Goal: Information Seeking & Learning: Learn about a topic

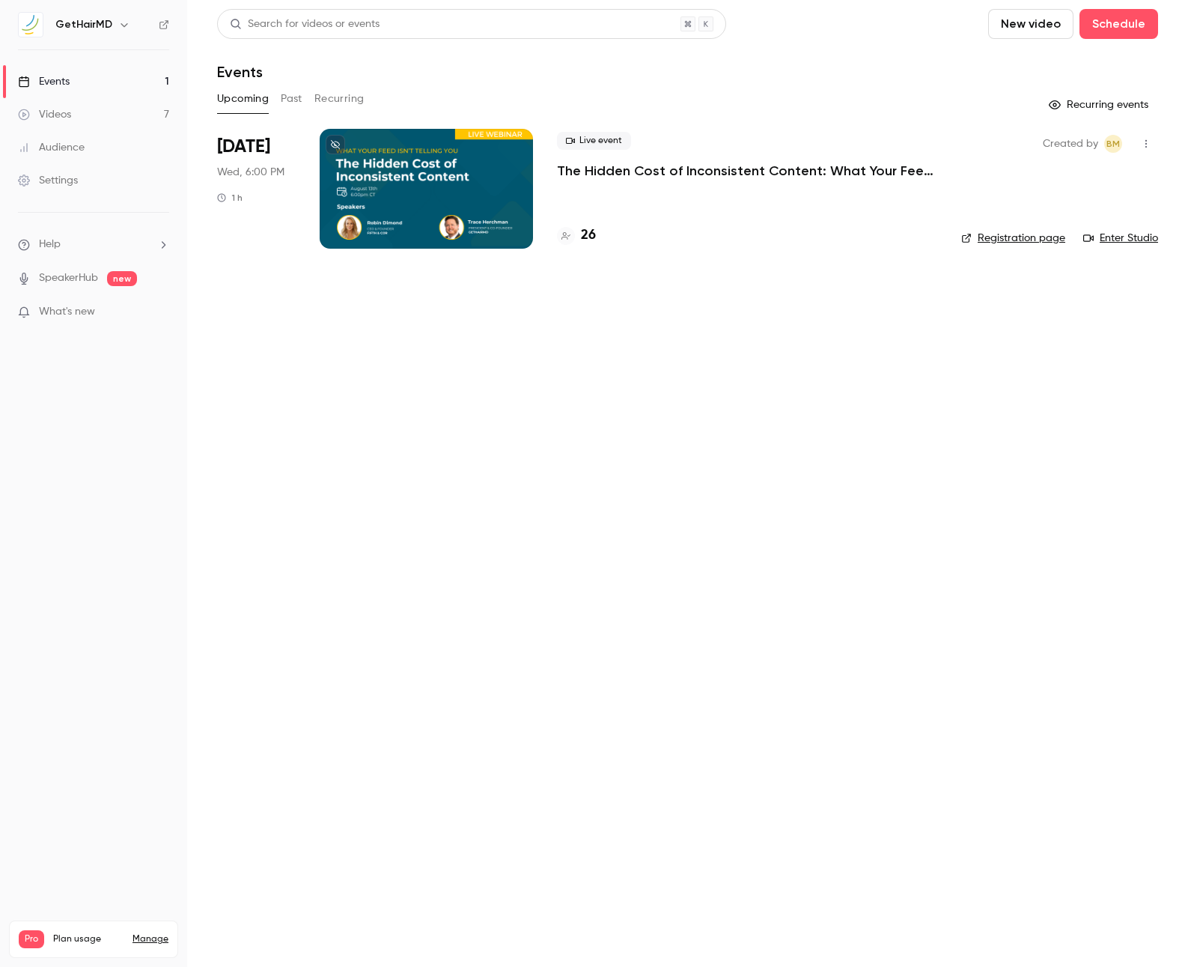
click at [650, 167] on p "The Hidden Cost of Inconsistent Content: What Your Feed Isn’t Telling You" at bounding box center [747, 171] width 380 height 18
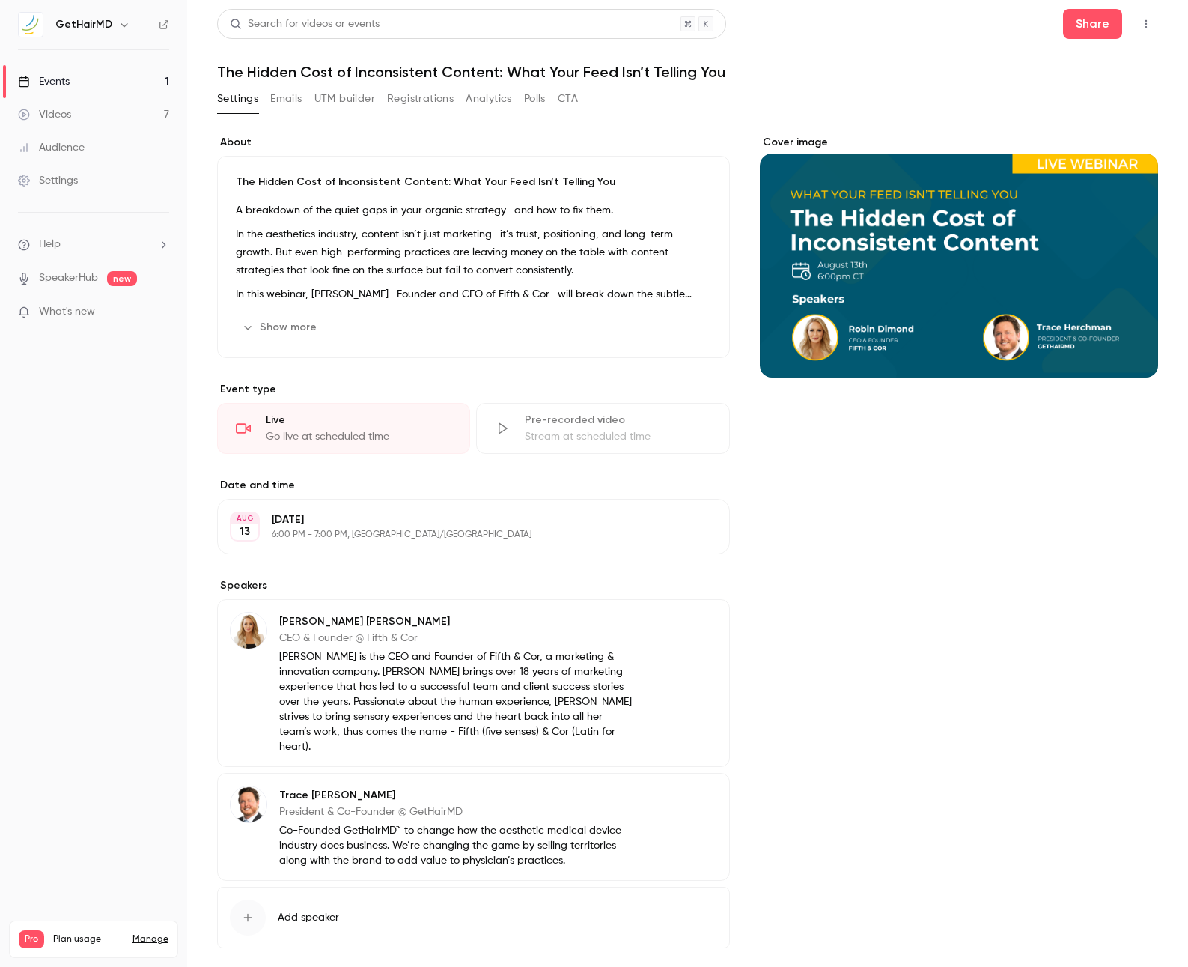
drag, startPoint x: 221, startPoint y: 69, endPoint x: 752, endPoint y: 72, distance: 531.0
click at [771, 71] on h1 "The Hidden Cost of Inconsistent Content: What Your Feed Isn’t Telling You" at bounding box center [687, 72] width 941 height 18
copy h1 "The Hidden Cost of Inconsistent Content: What Your Feed Isn’t Telling You"
